Goal: Information Seeking & Learning: Check status

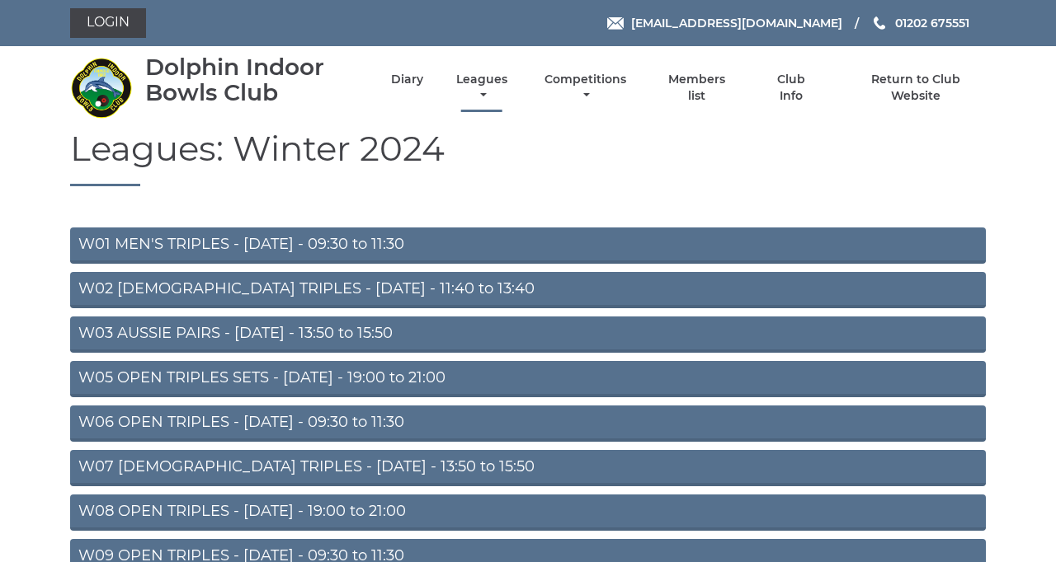
click at [511, 104] on link "Leagues" at bounding box center [481, 88] width 59 height 32
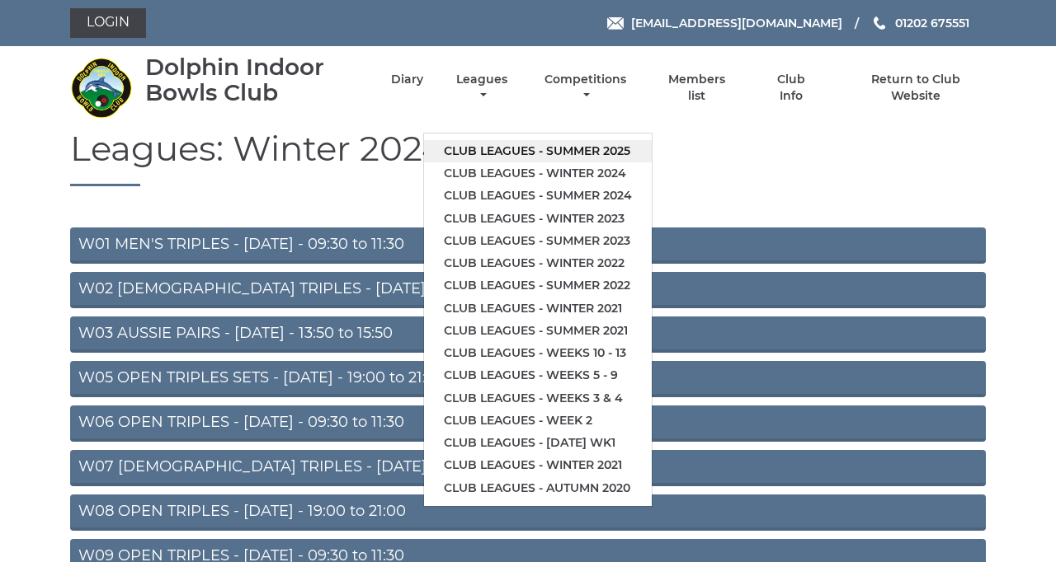
click at [652, 162] on link "Club leagues - Summer 2025" at bounding box center [538, 151] width 228 height 22
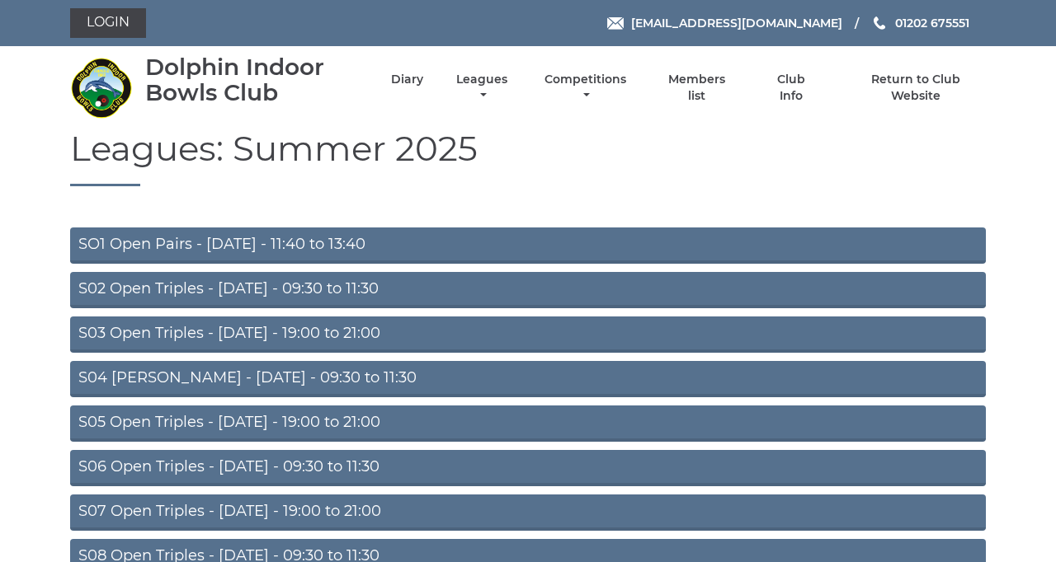
click at [558, 264] on link "SO1 Open Pairs - [DATE] - 11:40 to 13:40" at bounding box center [527, 246] width 915 height 36
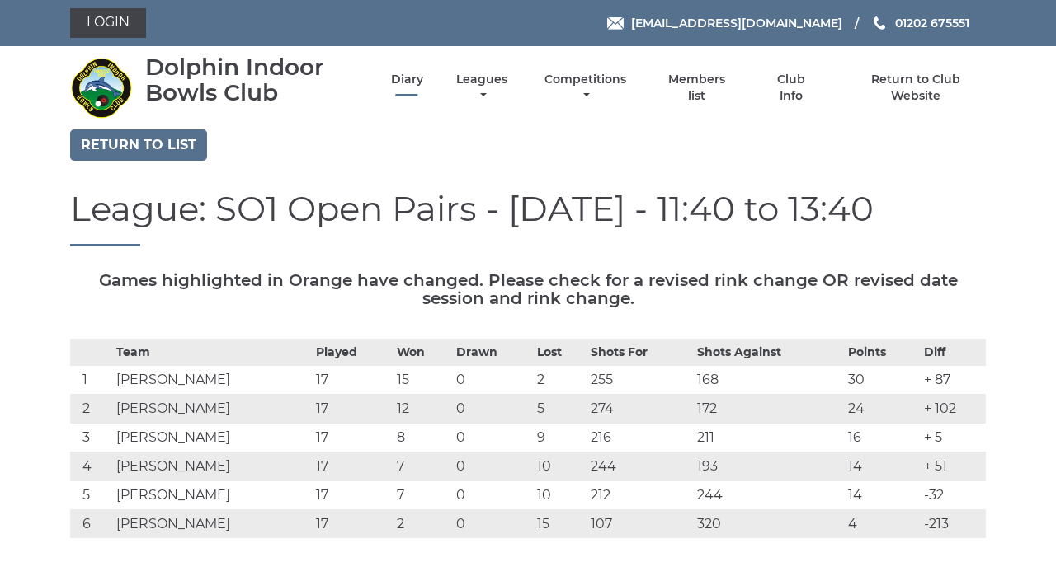
click at [423, 87] on link "Diary" at bounding box center [407, 80] width 32 height 16
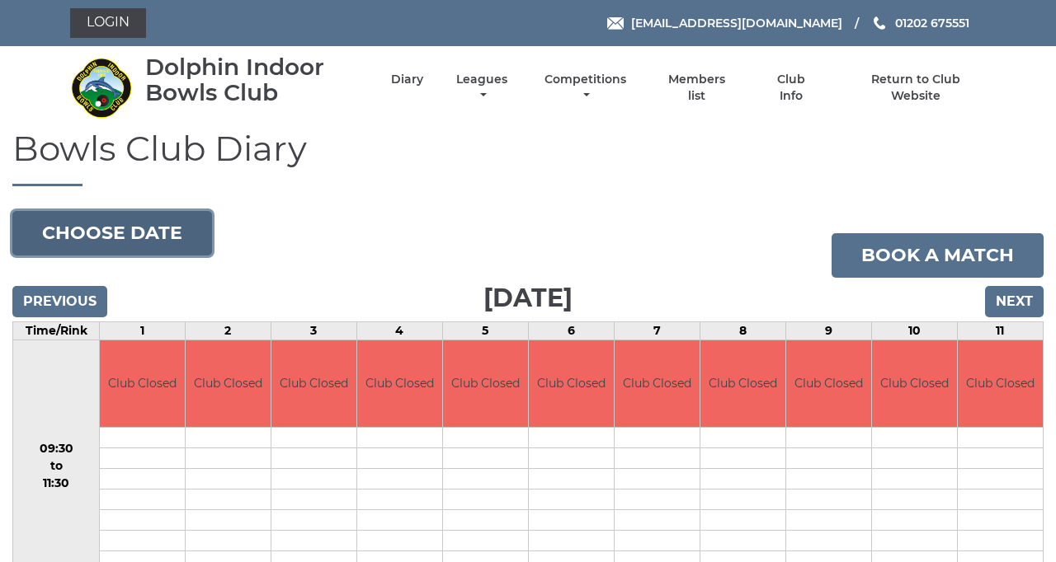
click at [198, 256] on button "Choose date" at bounding box center [112, 233] width 200 height 45
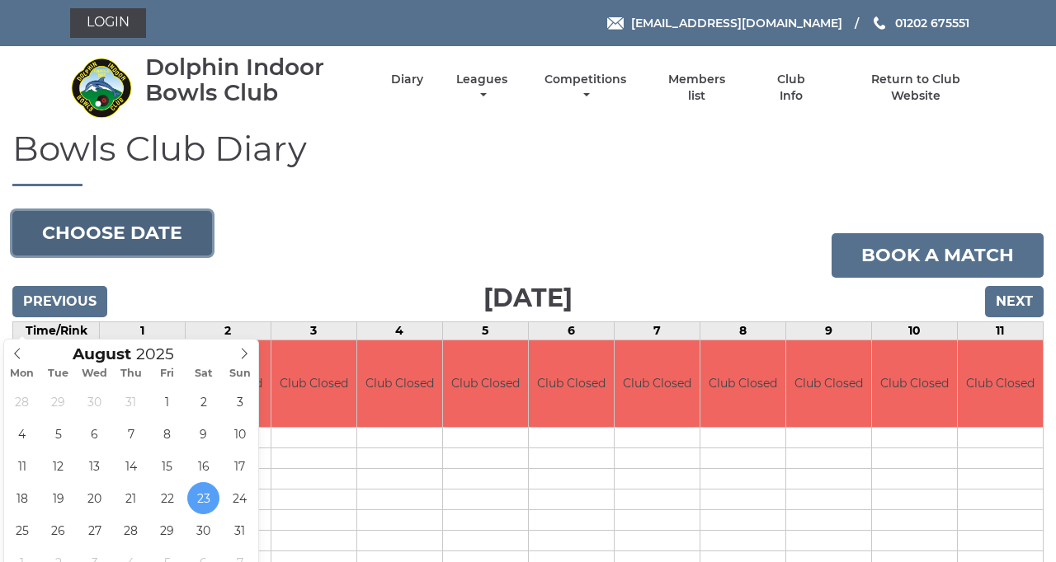
type input "[DATE]"
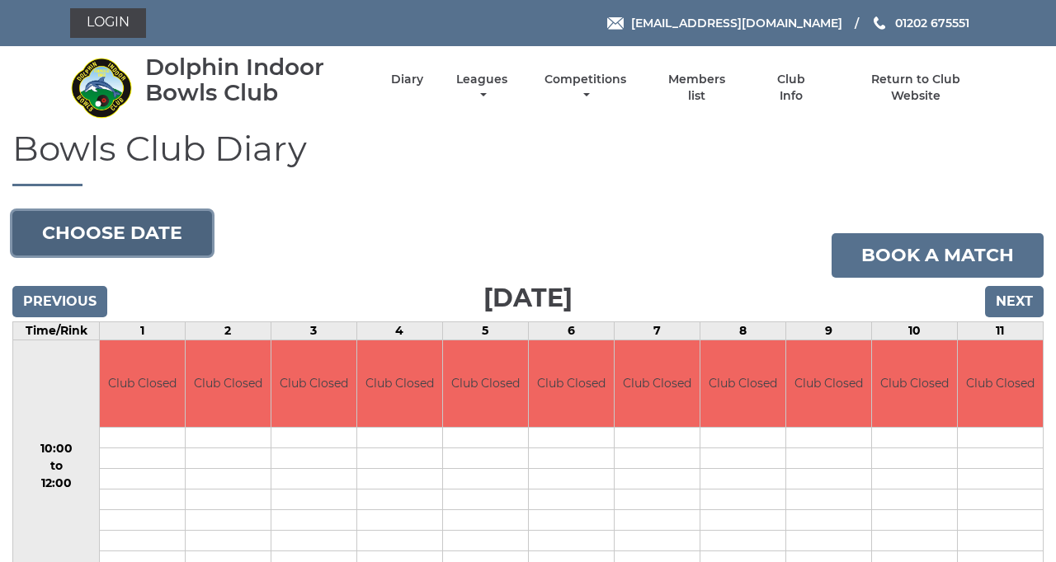
click at [205, 256] on button "Choose date" at bounding box center [112, 233] width 200 height 45
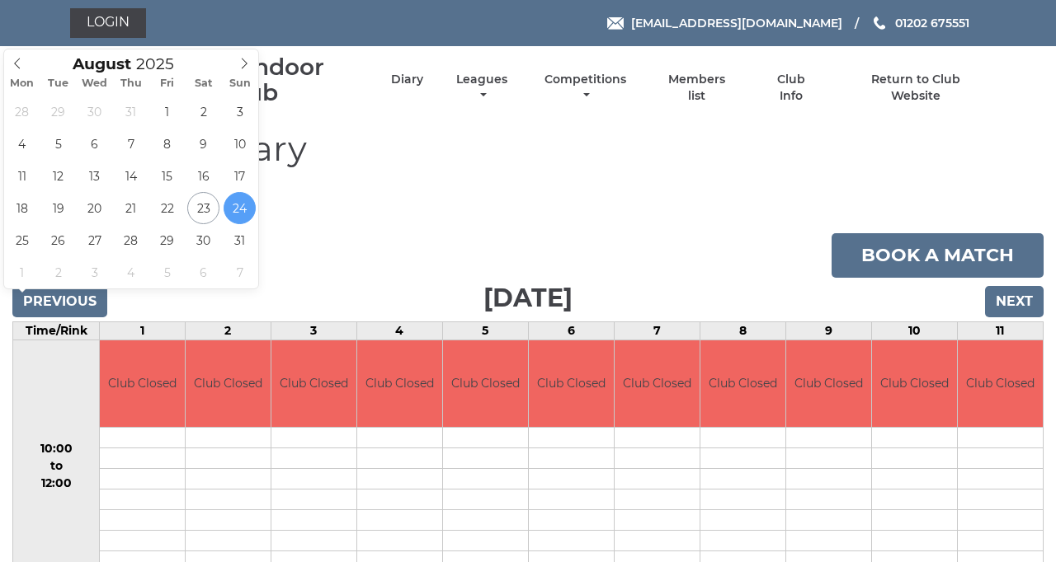
type input "[DATE]"
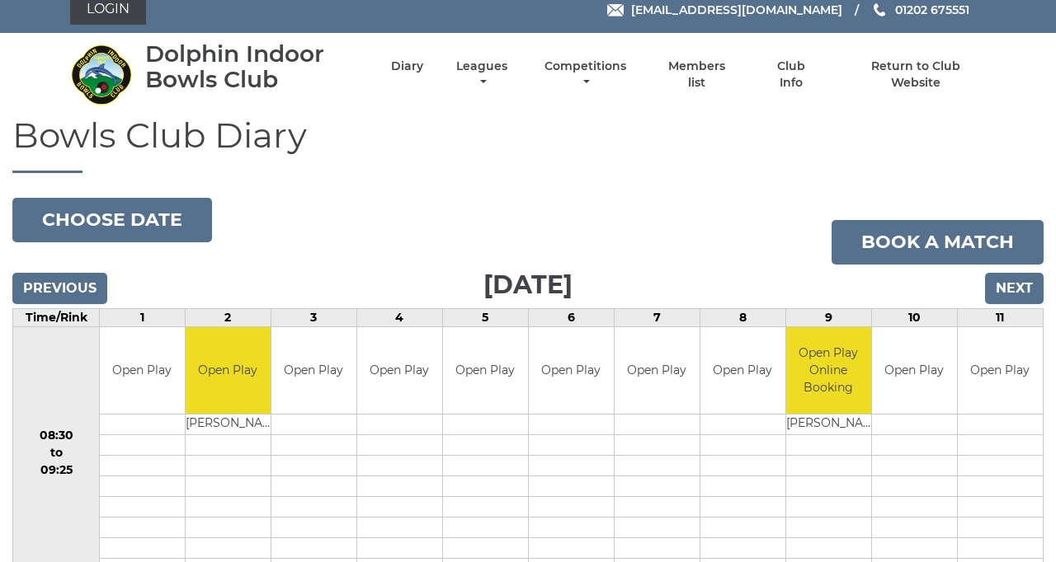
scroll to position [7, 0]
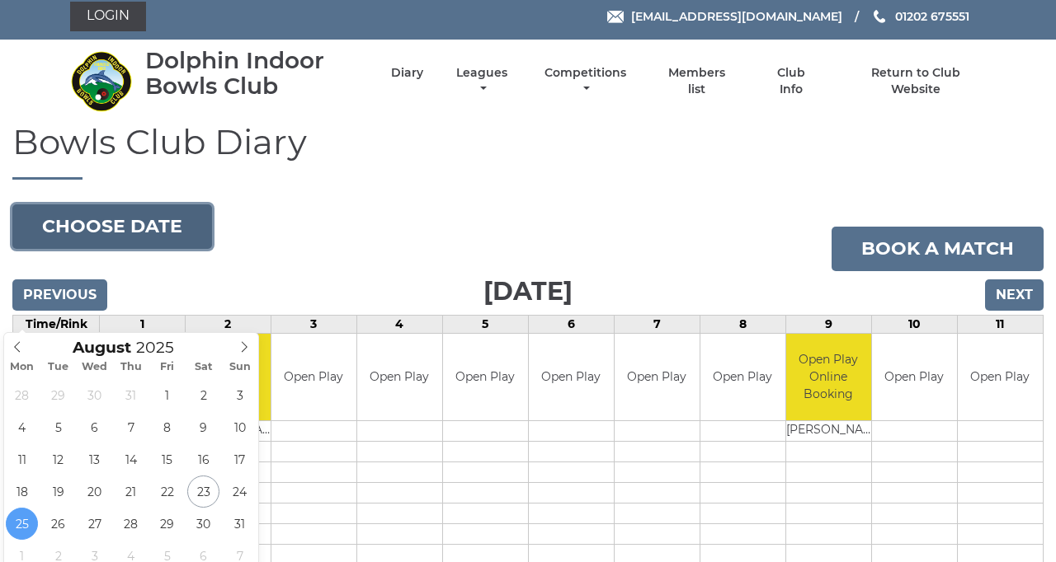
type input "[DATE]"
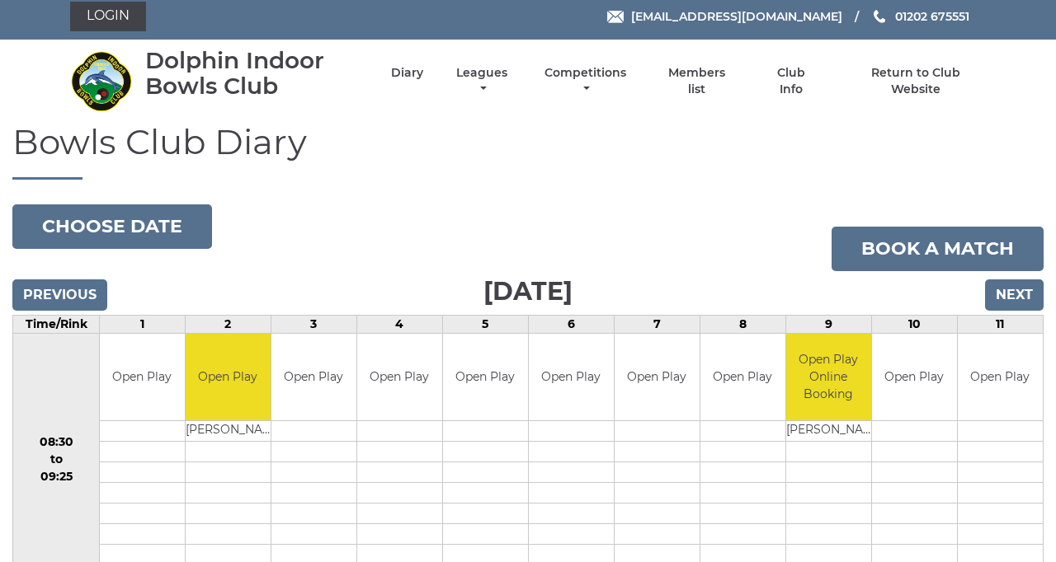
scroll to position [84, 0]
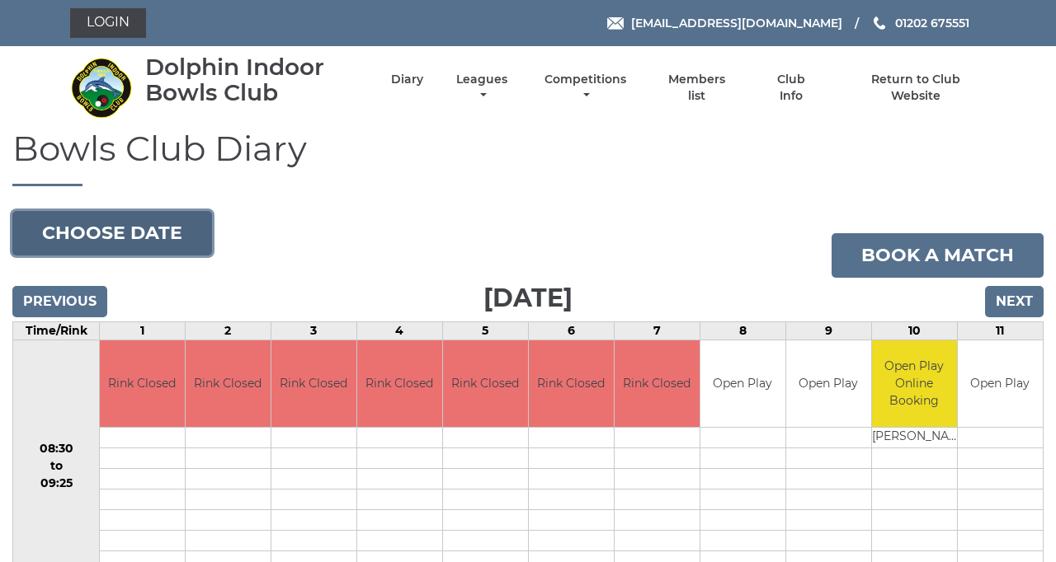
click at [203, 256] on button "Choose date" at bounding box center [112, 233] width 200 height 45
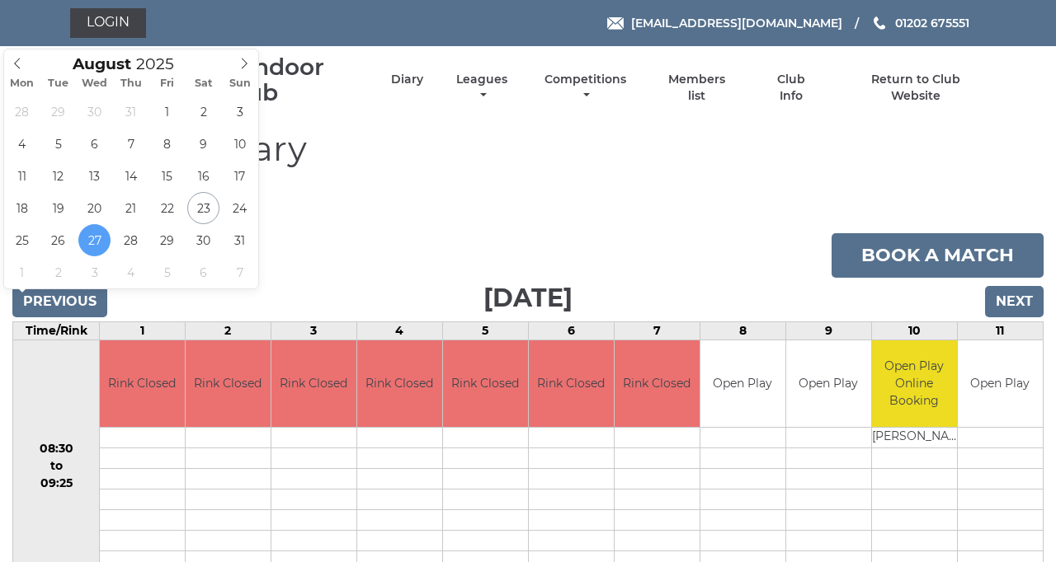
type input "[DATE]"
